Goal: Task Accomplishment & Management: Complete application form

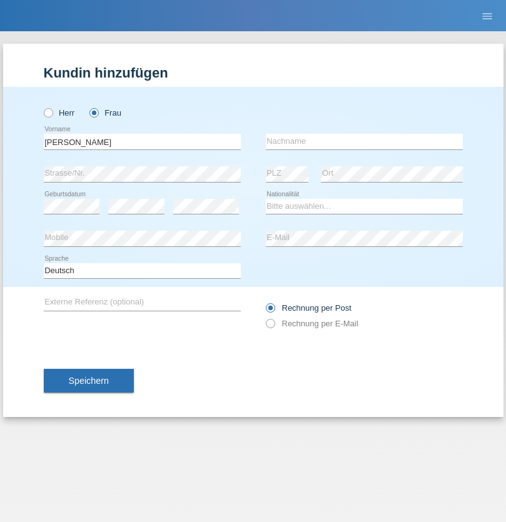
type input "[PERSON_NAME]"
click at [364, 141] on input "text" at bounding box center [364, 142] width 197 height 16
type input "Zuberbühler"
select select "CH"
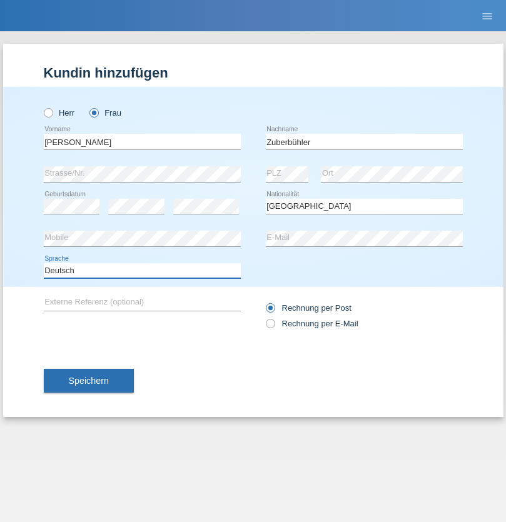
select select "en"
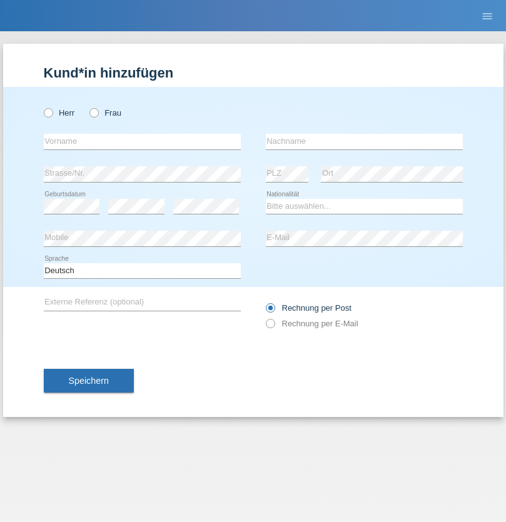
radio input "true"
click at [142, 141] on input "text" at bounding box center [142, 142] width 197 height 16
type input "Chiara Maria"
click at [364, 141] on input "text" at bounding box center [364, 142] width 197 height 16
type input "Recine"
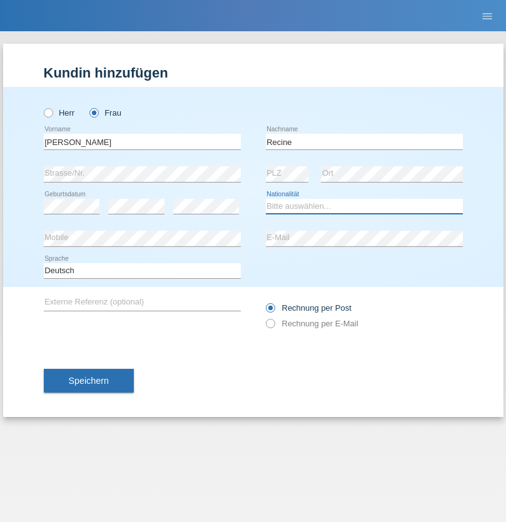
select select "CH"
radio input "true"
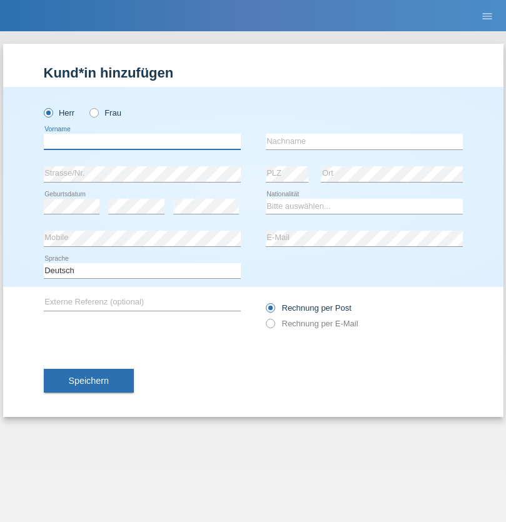
click at [142, 141] on input "text" at bounding box center [142, 142] width 197 height 16
type input "Christof"
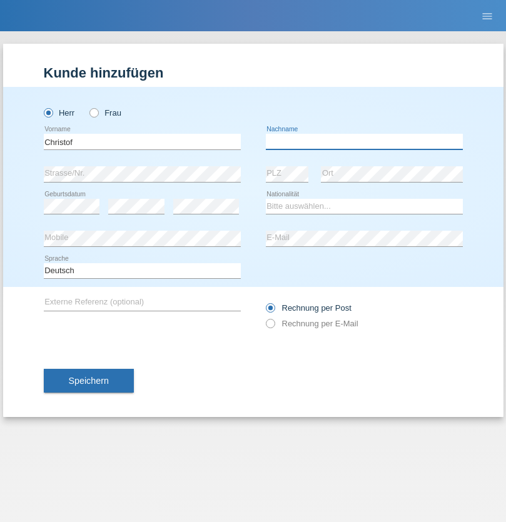
click at [364, 141] on input "text" at bounding box center [364, 142] width 197 height 16
type input "[PERSON_NAME]"
select select "CH"
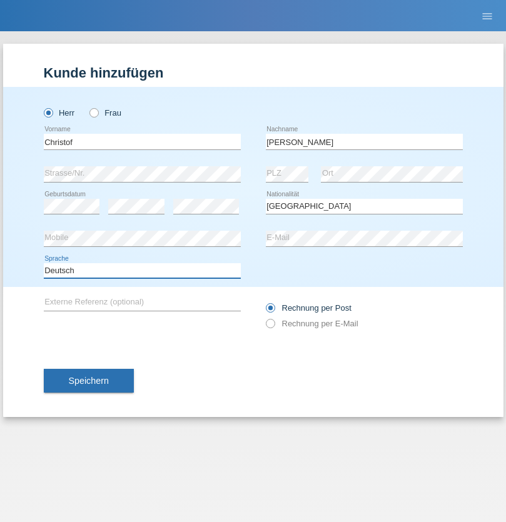
select select "en"
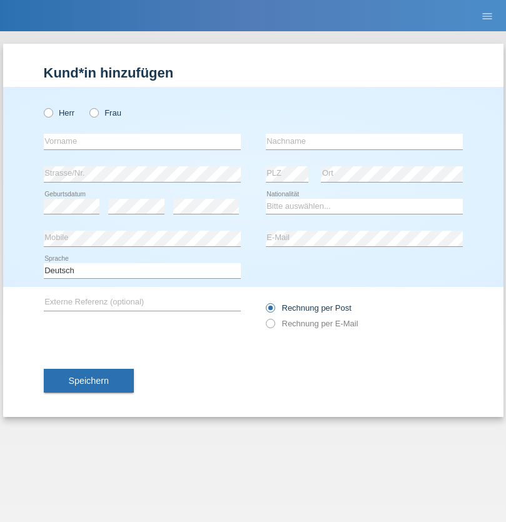
radio input "true"
click at [142, 141] on input "text" at bounding box center [142, 142] width 197 height 16
type input "Qashqo"
click at [364, 141] on input "text" at bounding box center [364, 142] width 197 height 16
type input "hassan"
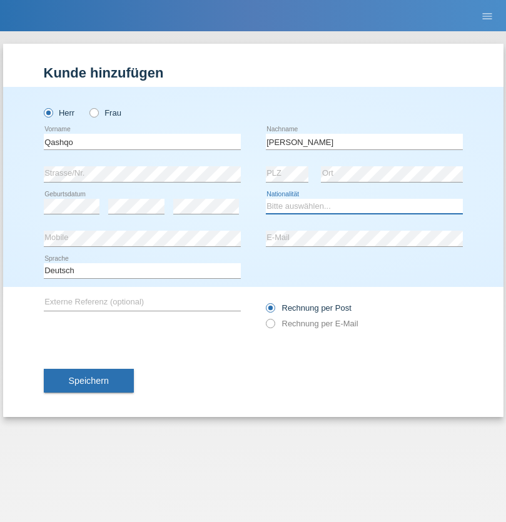
select select "CH"
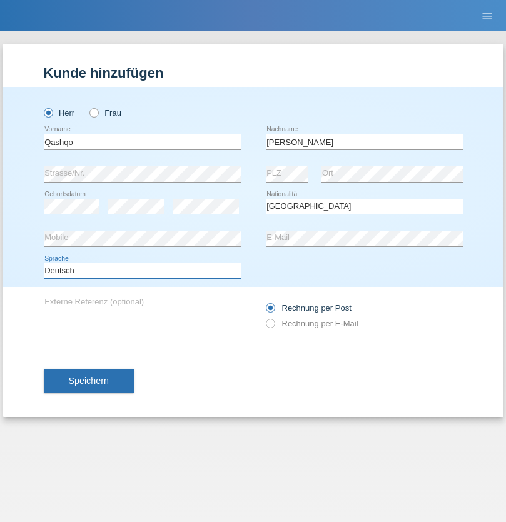
select select "en"
